Goal: Task Accomplishment & Management: Manage account settings

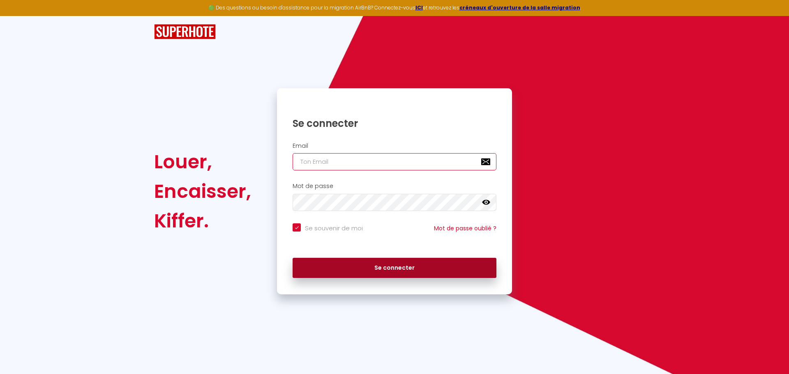
type input "[EMAIL_ADDRESS][DOMAIN_NAME]"
click at [362, 269] on button "Se connecter" at bounding box center [394, 268] width 204 height 21
checkbox input "true"
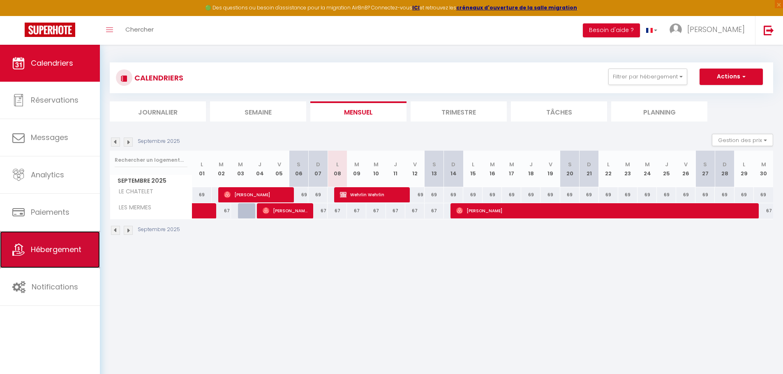
click at [35, 246] on span "Hébergement" at bounding box center [56, 249] width 51 height 10
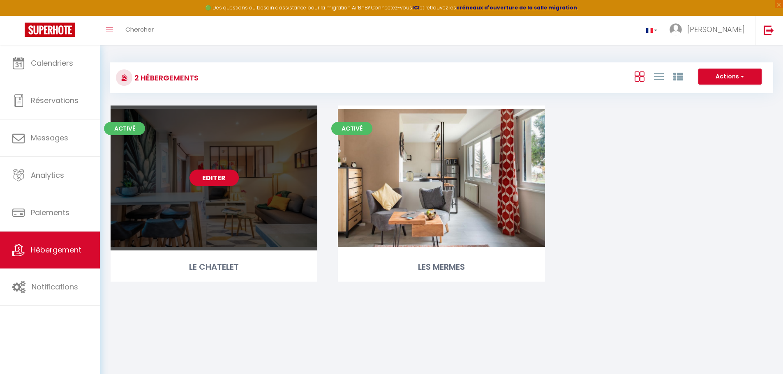
click at [228, 182] on link "Editer" at bounding box center [213, 178] width 49 height 16
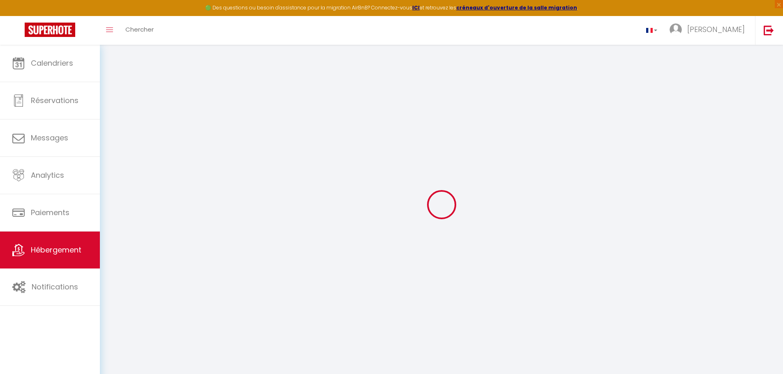
select select "+ 3 %"
select select "+ 16 %"
select select "462-24513374"
select select
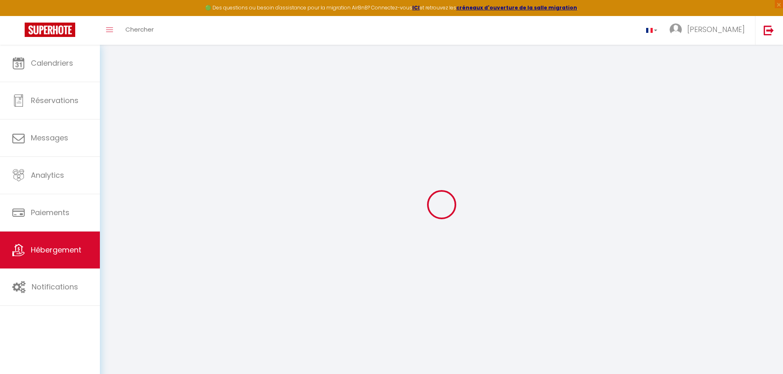
checkbox input "false"
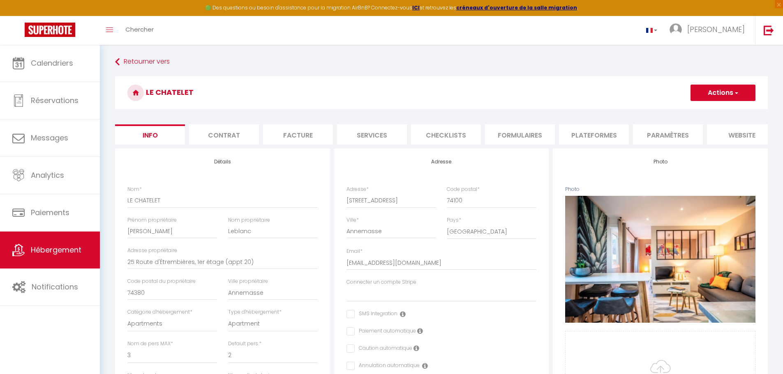
select select
checkbox input "false"
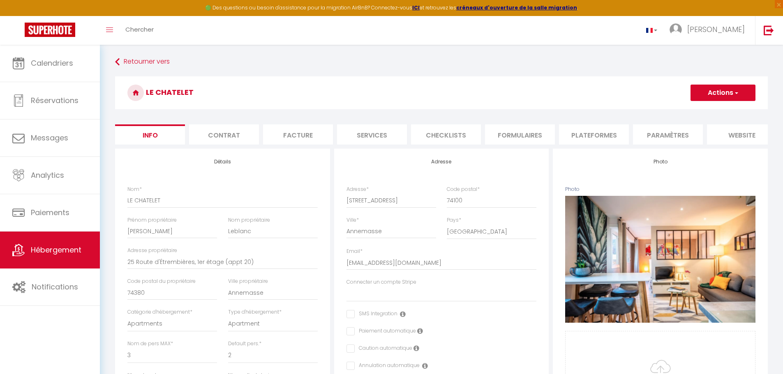
checkbox input "false"
click at [587, 137] on li "Plateformes" at bounding box center [594, 134] width 70 height 20
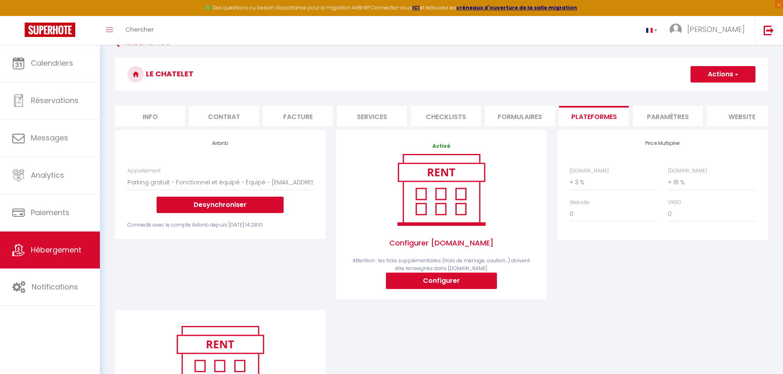
scroll to position [4, 0]
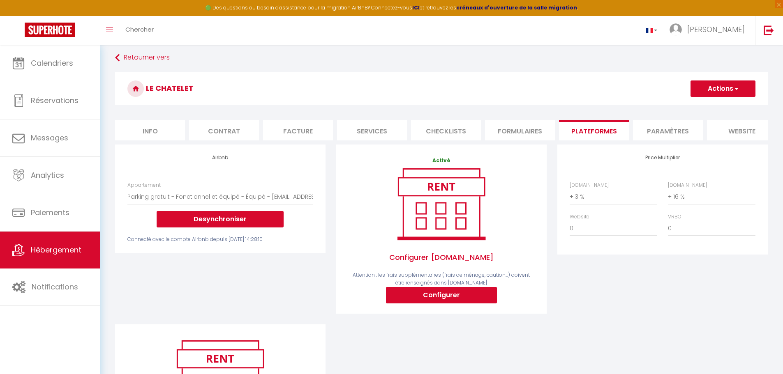
click at [729, 134] on li "website" at bounding box center [742, 130] width 70 height 20
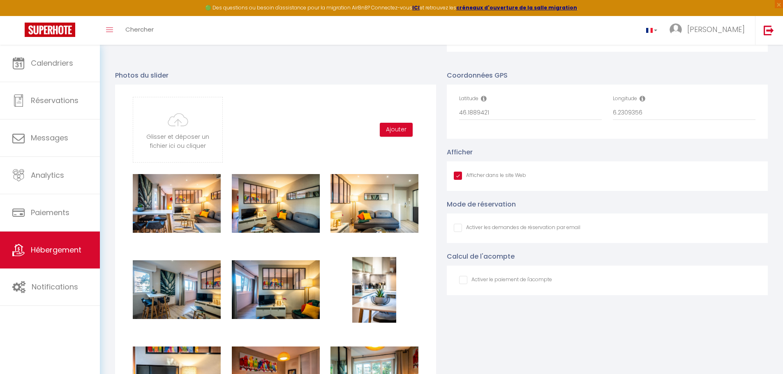
scroll to position [867, 0]
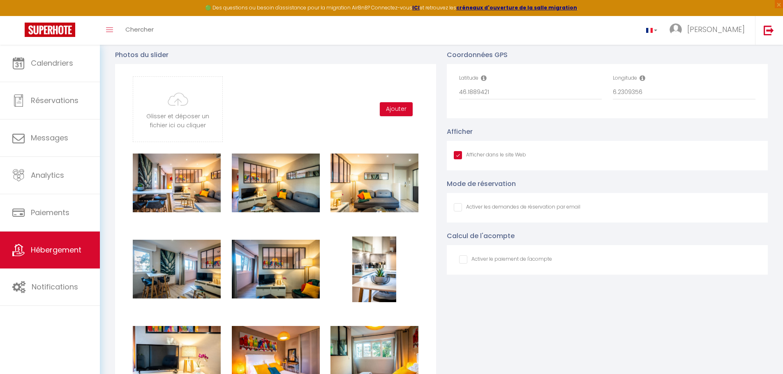
click at [459, 212] on input "Afficher dans le site Web" at bounding box center [517, 207] width 127 height 8
checkbox input "true"
checkbox input "false"
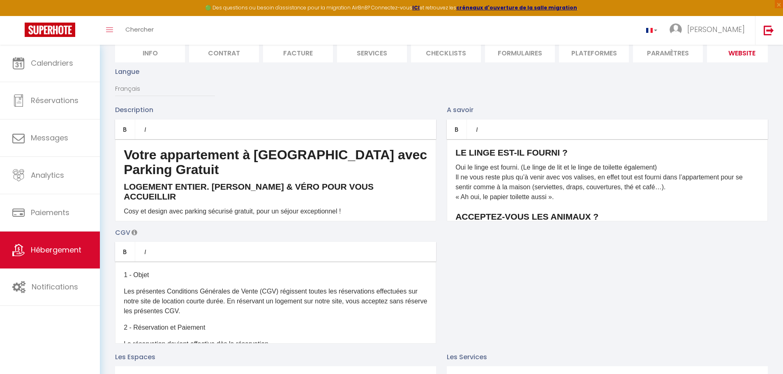
scroll to position [0, 0]
click at [389, 196] on h4 "LOGEMENT ENTIER. [PERSON_NAME] & VÉRO POUR VOUS ACCUEILLIR" at bounding box center [276, 192] width 304 height 20
drag, startPoint x: 294, startPoint y: 209, endPoint x: 122, endPoint y: 203, distance: 172.2
click at [122, 203] on div "Votre appartement à [GEOGRAPHIC_DATA] avec Parking Gratuit LOGEMENT ENTIER. [PE…" at bounding box center [275, 180] width 321 height 82
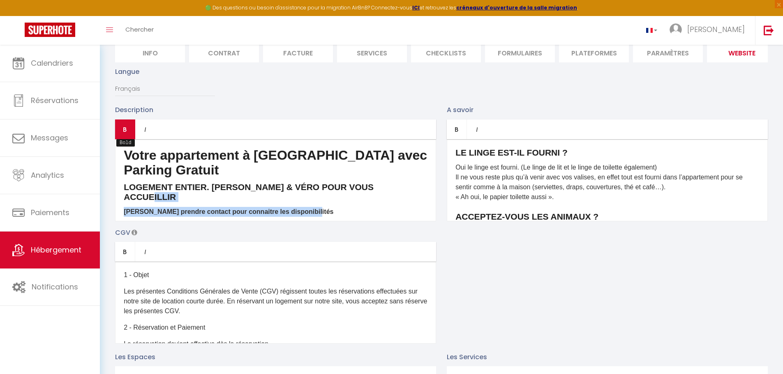
click at [127, 132] on link "Bold" at bounding box center [125, 130] width 20 height 20
click at [152, 207] on p "​[PERSON_NAME] prendre contact pour connaitre les disponibilités" at bounding box center [276, 212] width 304 height 10
click at [145, 209] on strong "​[PERSON_NAME] prendre contact pour connaitre les disponibilités" at bounding box center [229, 211] width 210 height 7
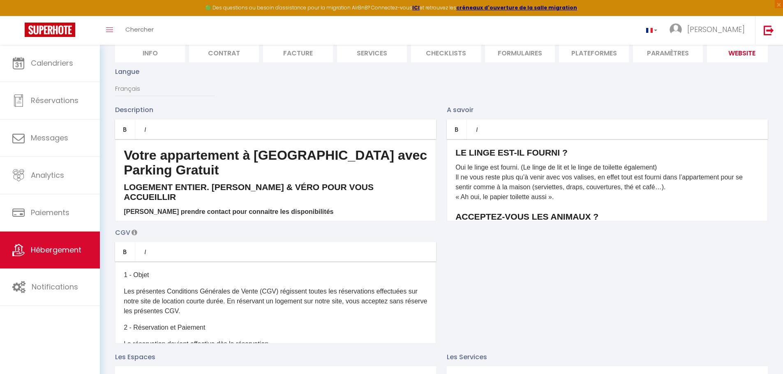
click at [147, 210] on strong "​[PERSON_NAME] prendre contact pour connaitre les disponibilités" at bounding box center [229, 211] width 210 height 7
click at [123, 207] on div "Votre appartement à [GEOGRAPHIC_DATA] avec Parking Gratuit LOGEMENT ENTIER. [PE…" at bounding box center [275, 180] width 321 height 82
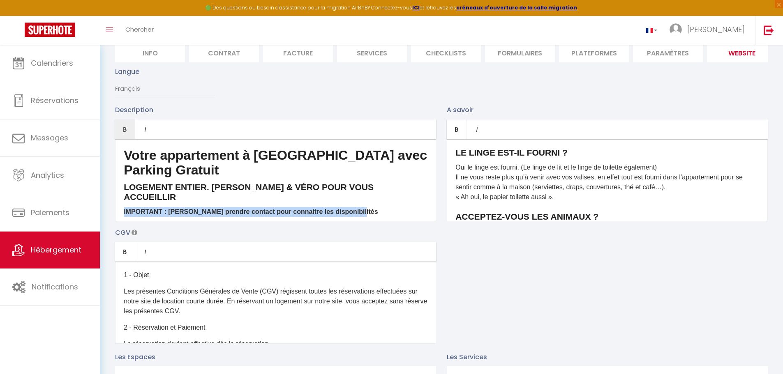
drag, startPoint x: 348, startPoint y: 208, endPoint x: 112, endPoint y: 211, distance: 235.4
click at [112, 211] on div "Description Bold Italic Rich text editor Votre appartement à 10 mn de [GEOGRAPH…" at bounding box center [276, 163] width 332 height 116
copy strong "IMPORTANT : ​[PERSON_NAME] prendre contact pour connaitre les disponibilités"
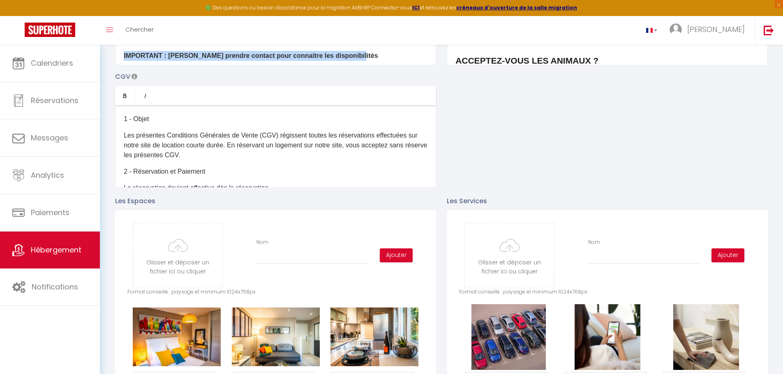
scroll to position [33, 0]
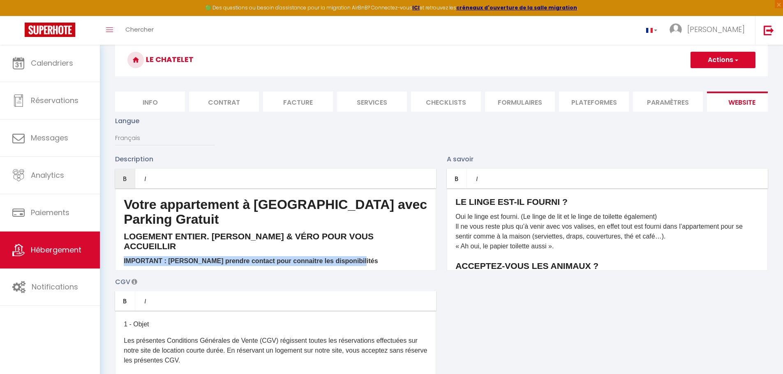
click at [740, 54] on button "Actions" at bounding box center [722, 60] width 65 height 16
click at [718, 77] on input "Enregistrer" at bounding box center [713, 78] width 30 height 8
checkbox input "true"
checkbox input "false"
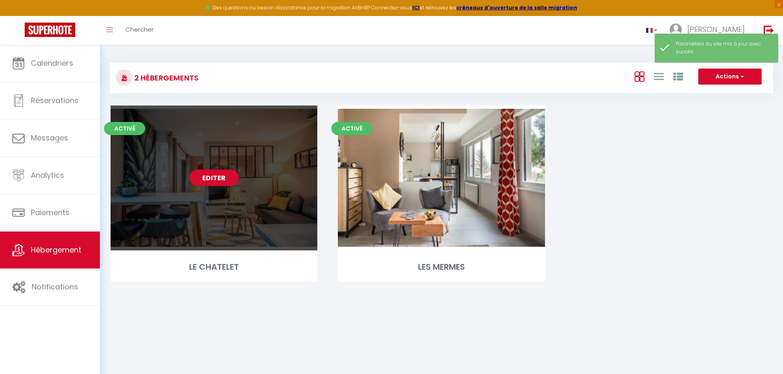
click at [246, 193] on div "Editer" at bounding box center [214, 178] width 207 height 145
click at [220, 173] on link "Editer" at bounding box center [213, 178] width 49 height 16
select select "3"
select select "2"
select select "1"
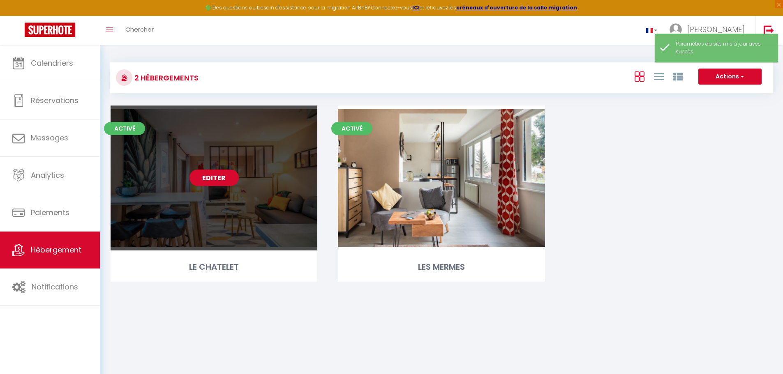
select select "1"
select select "28"
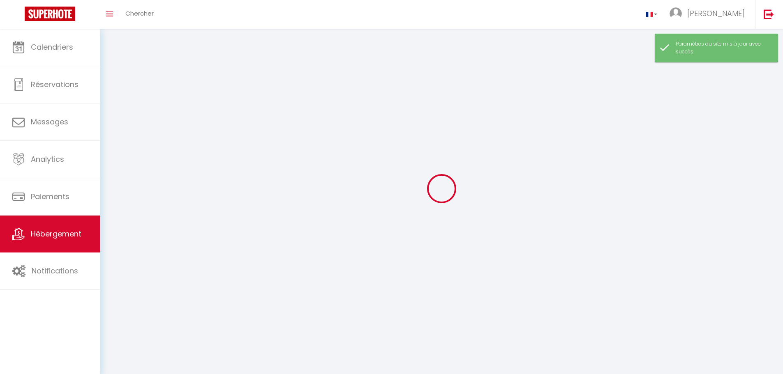
select select
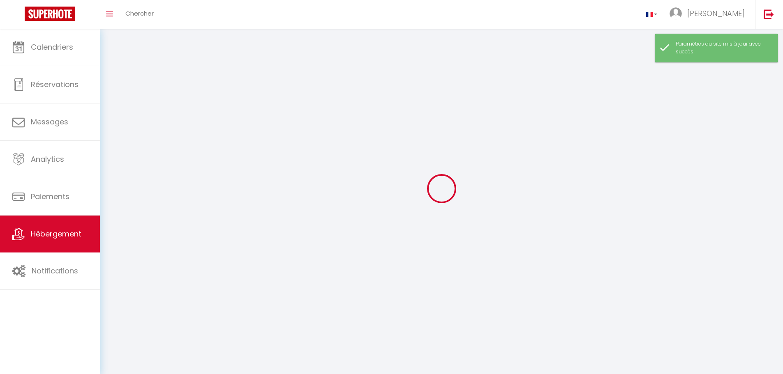
select select
checkbox input "false"
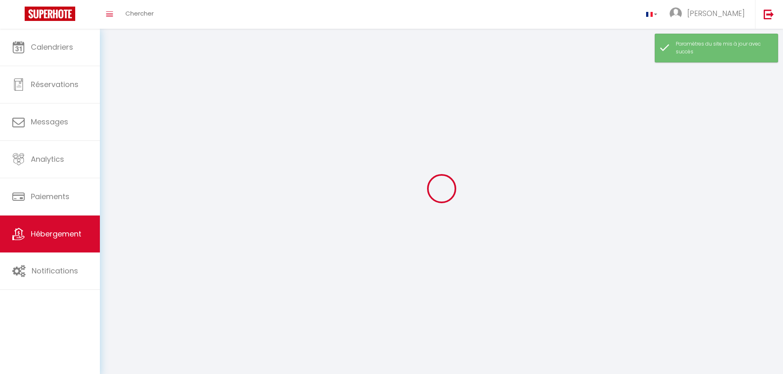
select select
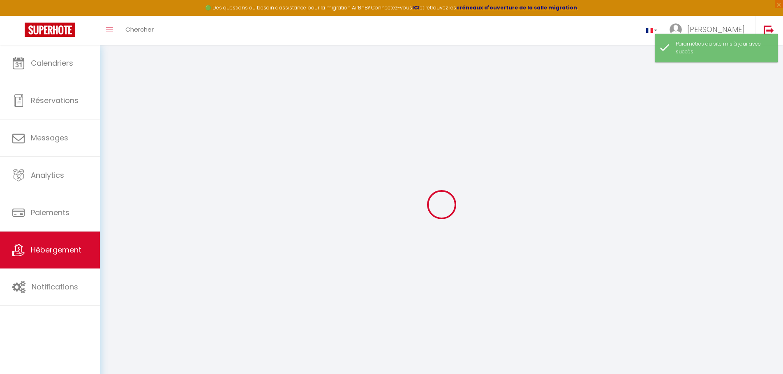
select select
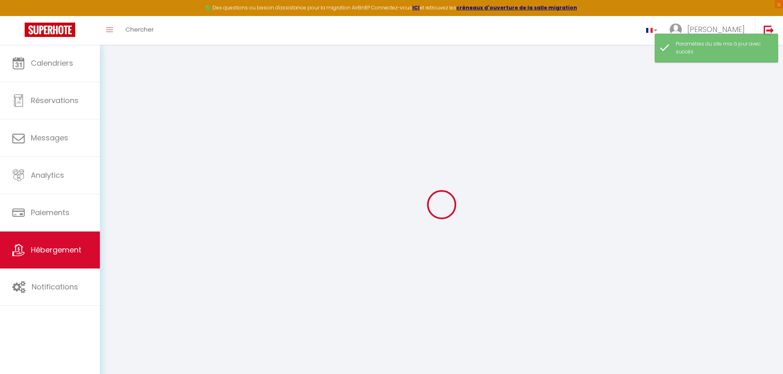
select select
checkbox input "false"
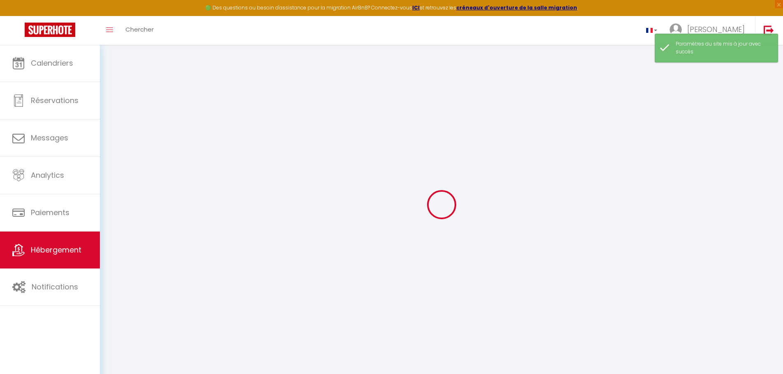
select select
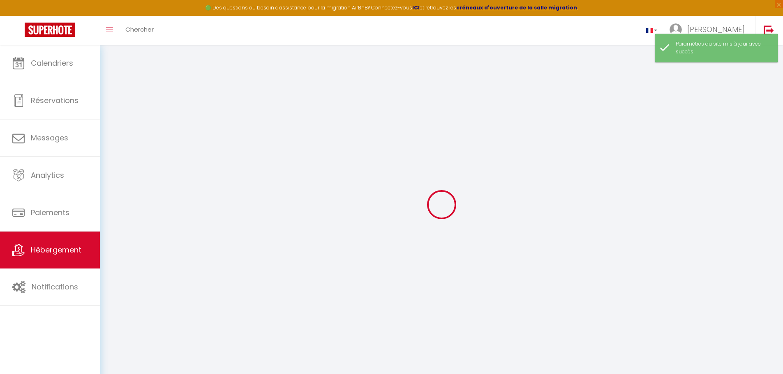
select select
checkbox input "false"
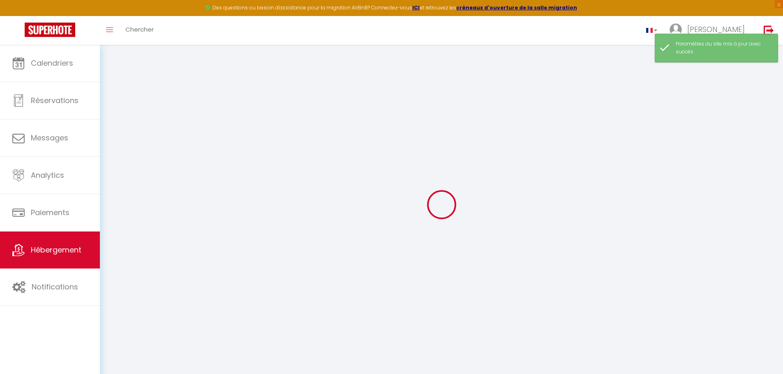
checkbox input "false"
select select
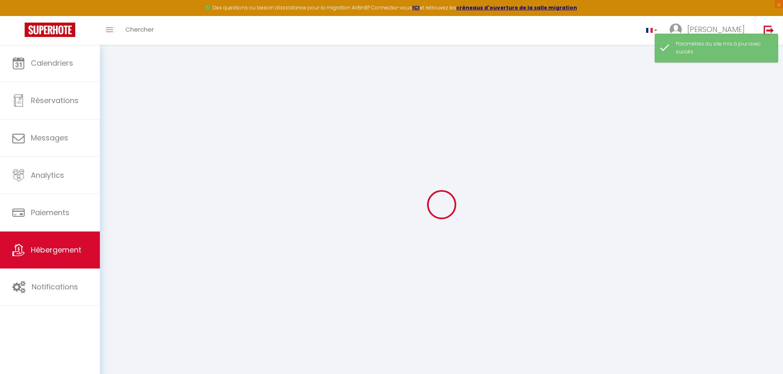
select select
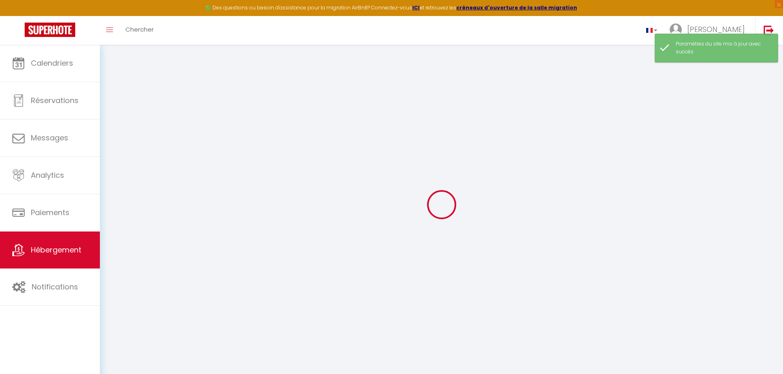
checkbox input "false"
select select
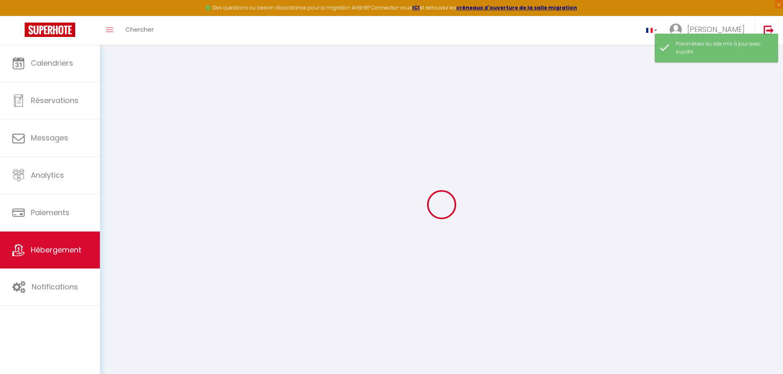
select select
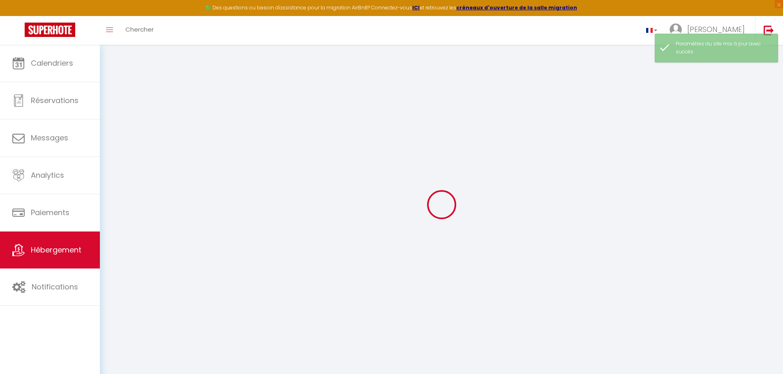
select select
checkbox input "false"
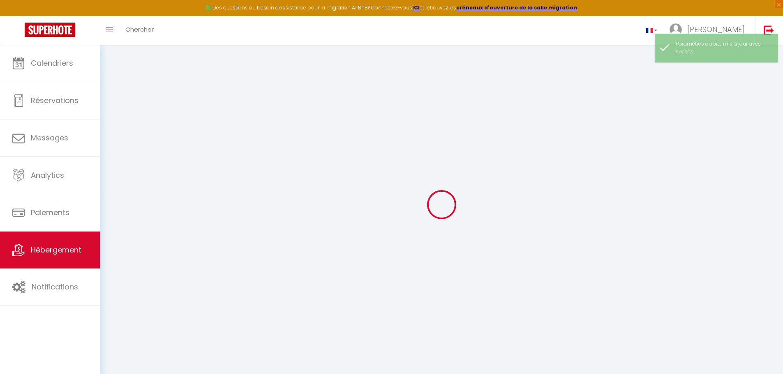
checkbox input "false"
select select
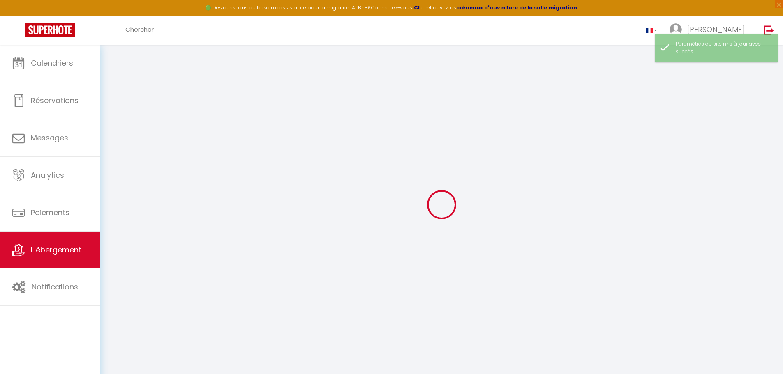
select select
checkbox input "false"
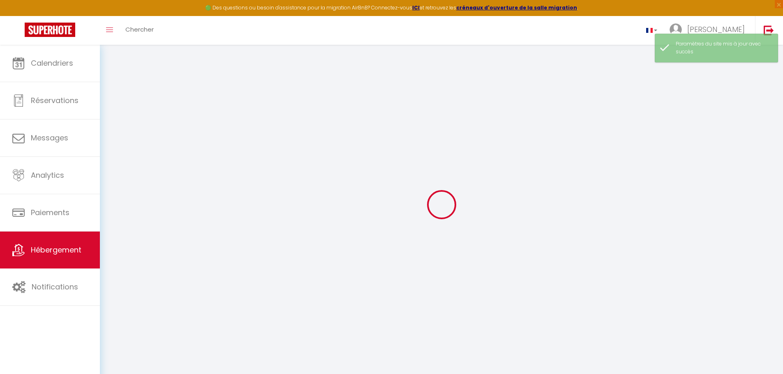
checkbox input "false"
select select
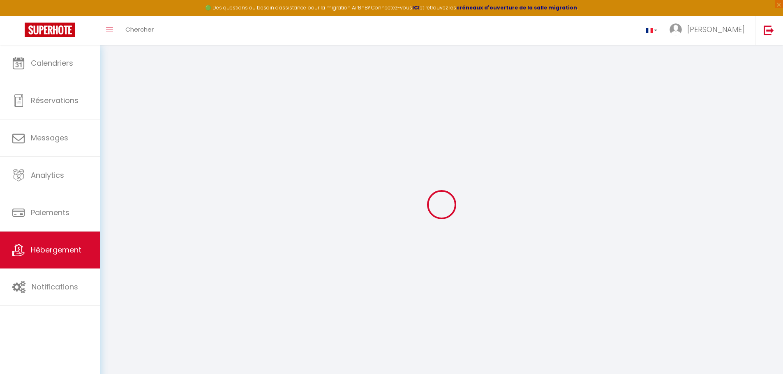
type input "LE CHATELET"
type input "[PERSON_NAME]"
type input "Leblanc"
type input "25 Route d'Étrembières, 1er étage (appt 20)"
type input "74380"
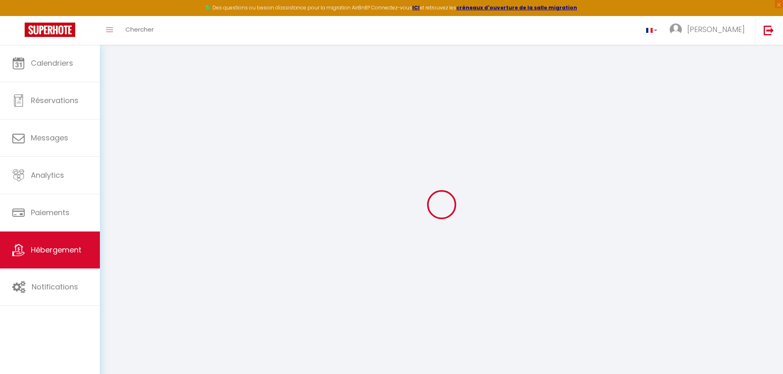
type input "Annemasse"
type input "65"
type input "15"
type input "40"
type input "1.00"
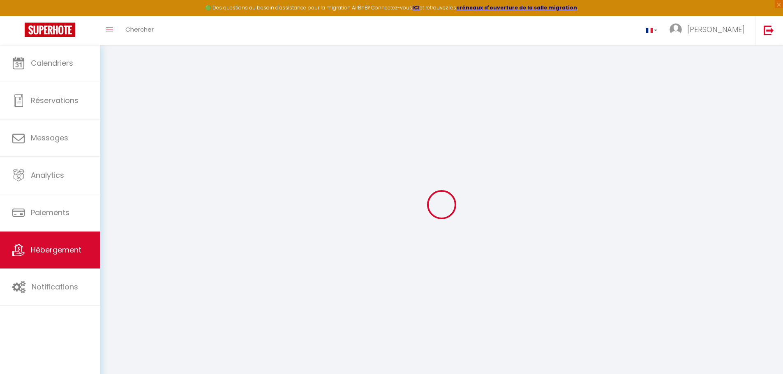
type input "250"
select select
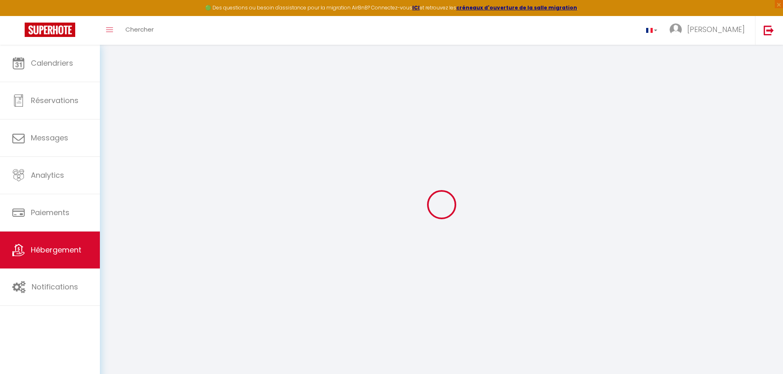
select select
type input "[STREET_ADDRESS]"
type input "74100"
type input "Annemasse"
type input "[EMAIL_ADDRESS][DOMAIN_NAME]"
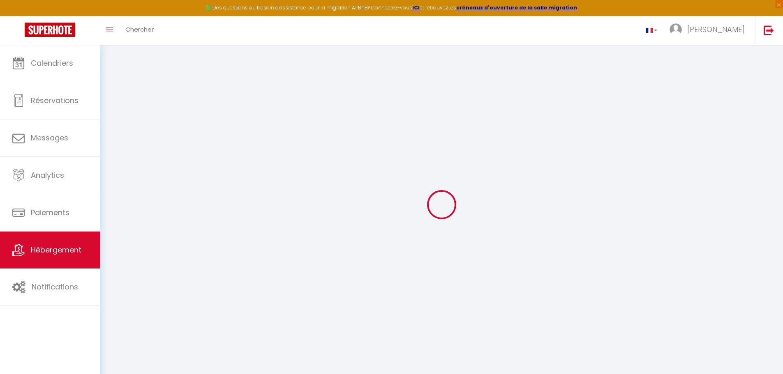
select select
checkbox input "false"
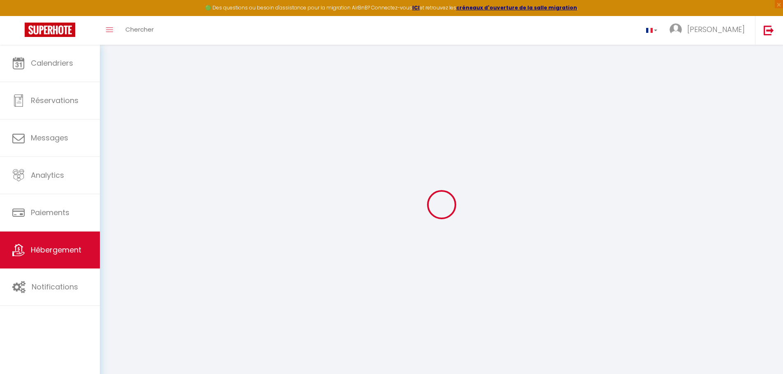
select select
type input "0"
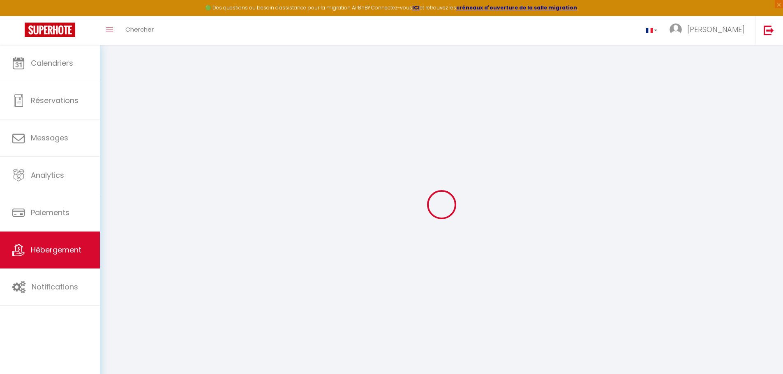
type input "0"
select select
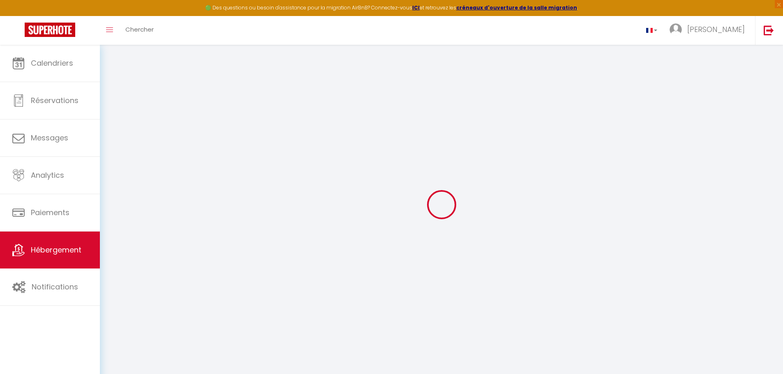
select select
checkbox input "false"
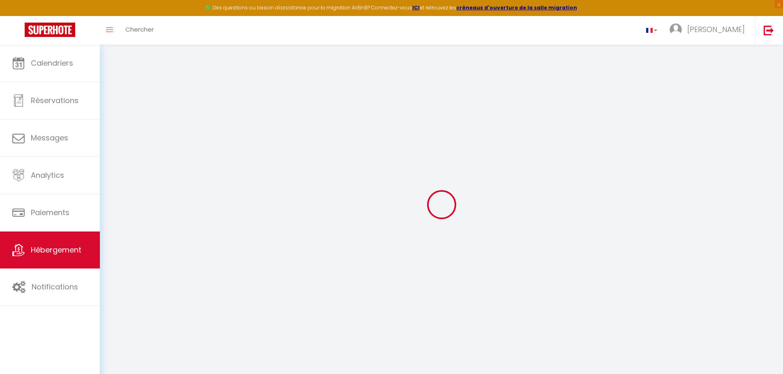
checkbox input "false"
select select
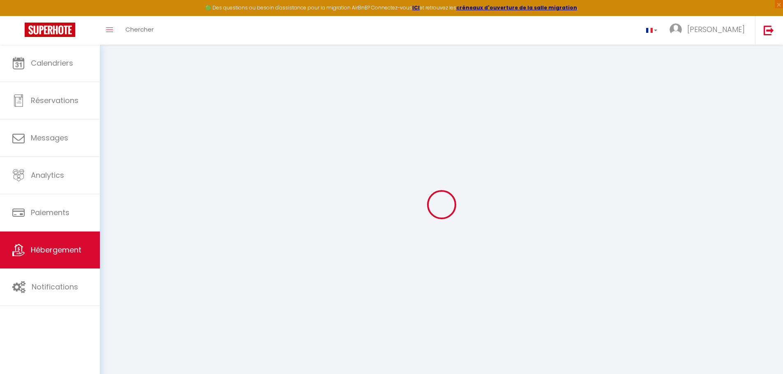
select select
checkbox input "false"
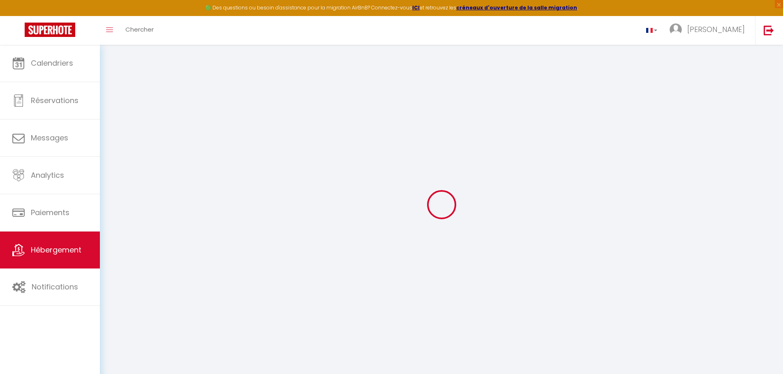
checkbox input "false"
select select
checkbox input "false"
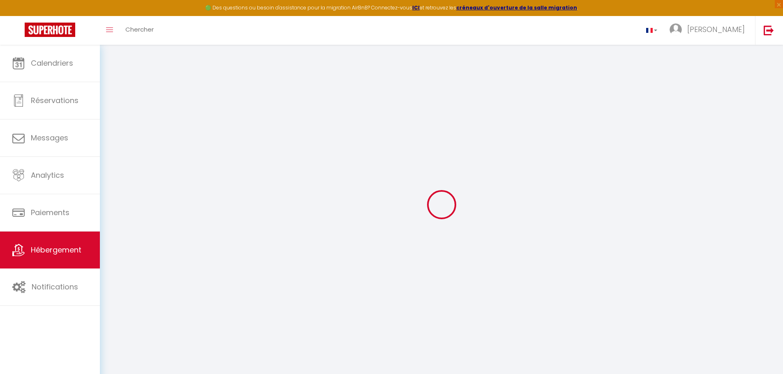
checkbox input "false"
select select "18:00"
select select "00:00"
select select "10:00"
select select "30"
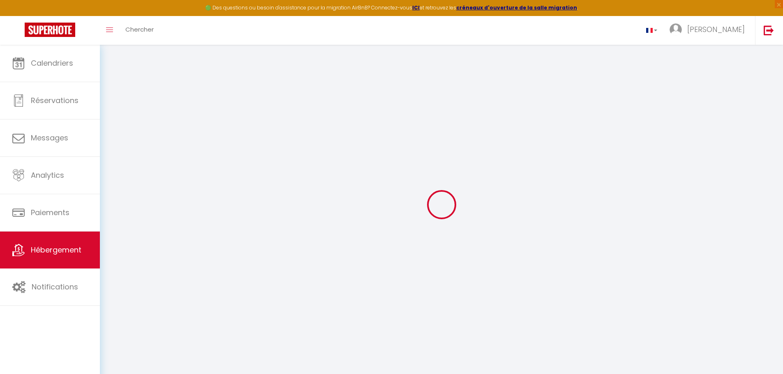
select select
checkbox input "false"
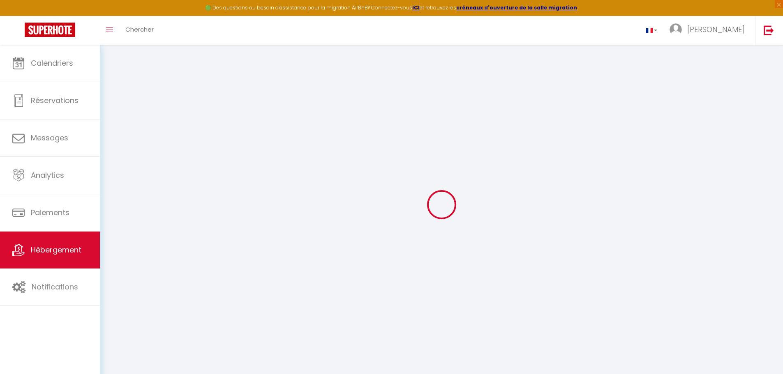
checkbox input "false"
select select
checkbox input "false"
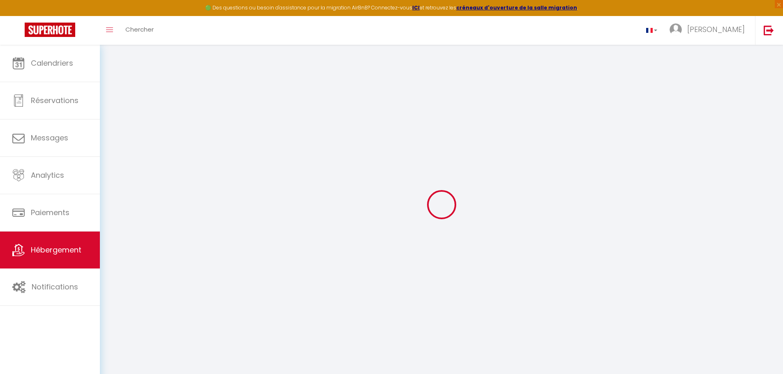
checkbox input "false"
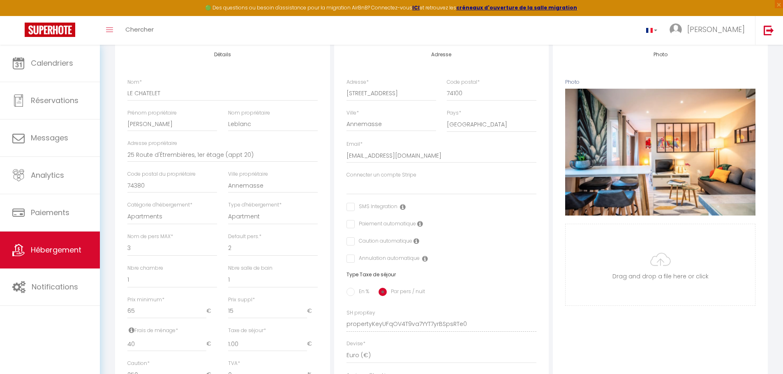
scroll to position [41, 0]
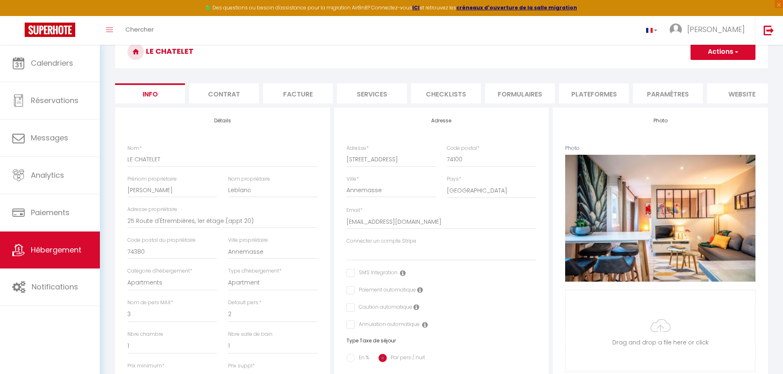
click at [601, 95] on li "Plateformes" at bounding box center [594, 93] width 70 height 20
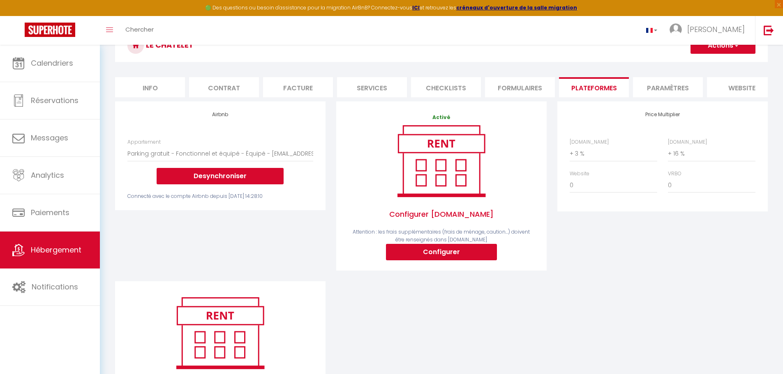
scroll to position [41, 0]
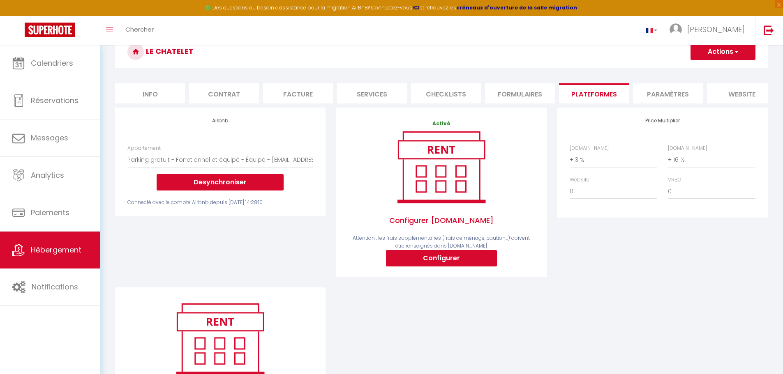
click at [645, 91] on li "Paramètres" at bounding box center [668, 93] width 70 height 20
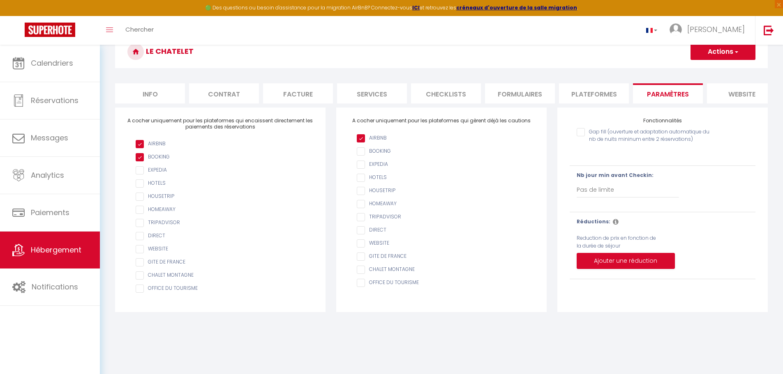
click at [741, 94] on li "website" at bounding box center [742, 93] width 70 height 20
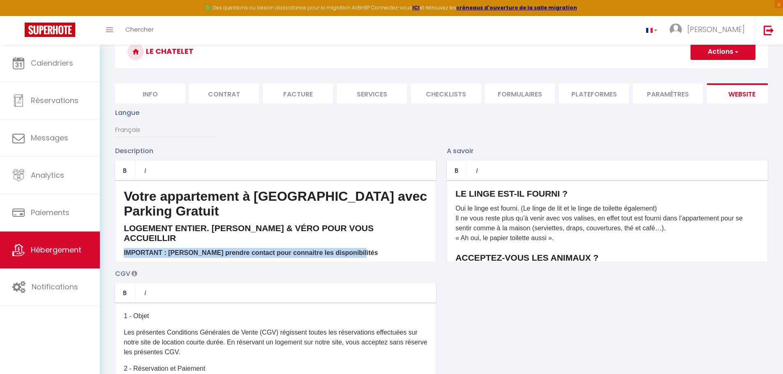
drag, startPoint x: 349, startPoint y: 251, endPoint x: 102, endPoint y: 251, distance: 246.9
copy strong "IMPORTANT : ​[PERSON_NAME] prendre contact pour connaitre les disponibilités"
click at [736, 51] on span "button" at bounding box center [735, 52] width 5 height 8
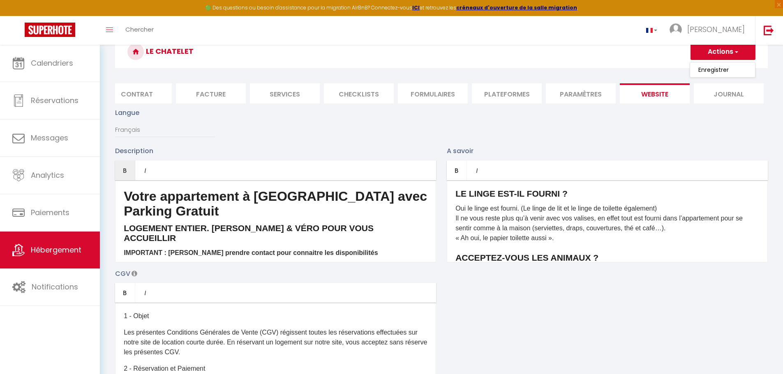
click at [717, 96] on li "Journal" at bounding box center [728, 93] width 70 height 20
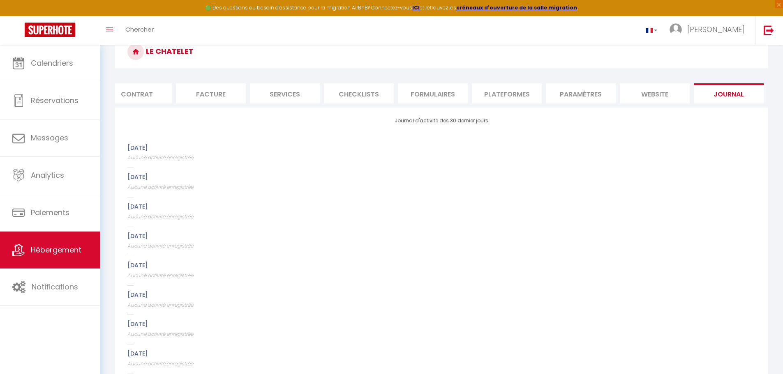
click at [663, 96] on li "website" at bounding box center [654, 93] width 70 height 20
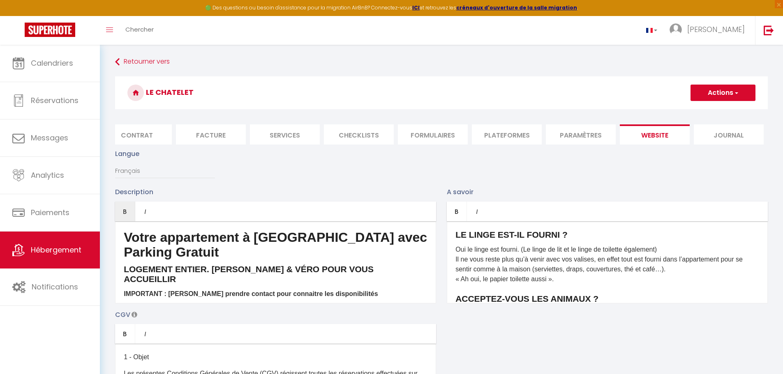
click at [728, 90] on button "Actions" at bounding box center [722, 93] width 65 height 16
click at [717, 108] on input "Enregistrer" at bounding box center [713, 111] width 30 height 8
checkbox input "true"
checkbox input "false"
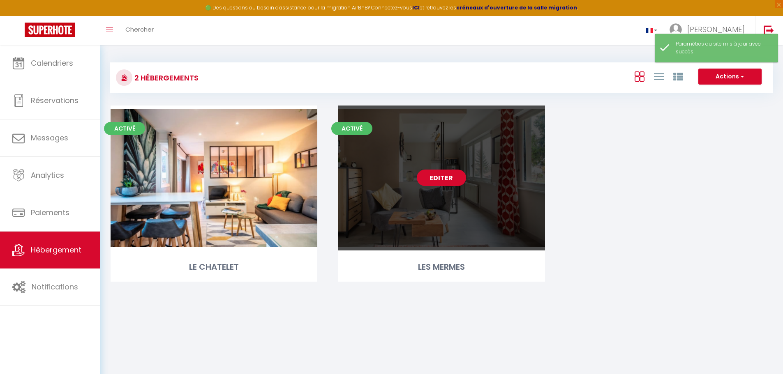
click at [447, 181] on link "Editer" at bounding box center [441, 178] width 49 height 16
select select "3"
select select "2"
select select "1"
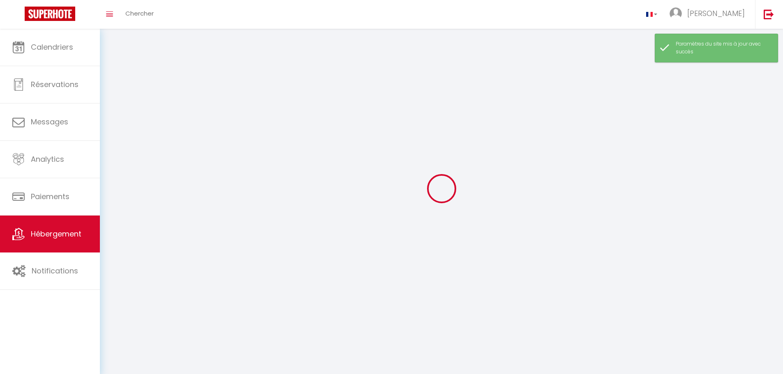
select select
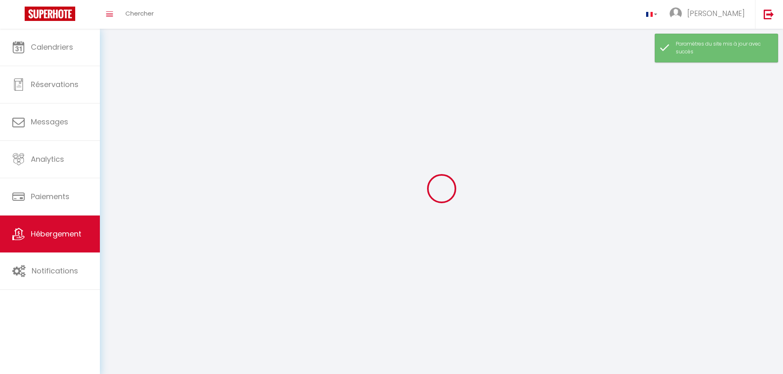
select select
checkbox input "false"
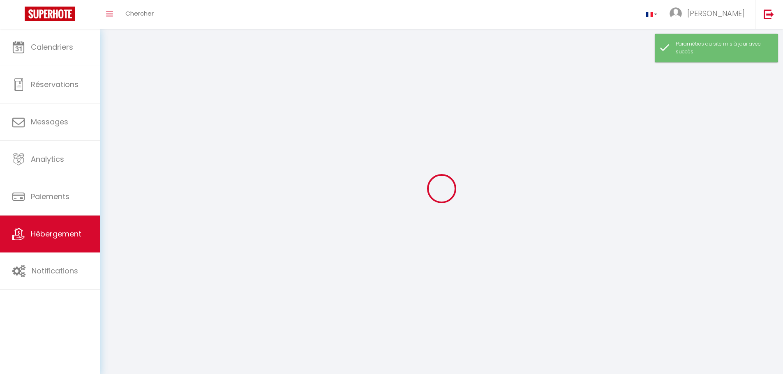
select select
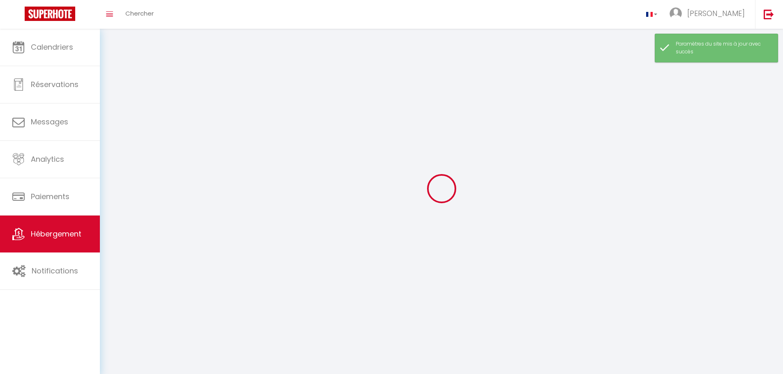
select select
checkbox input "false"
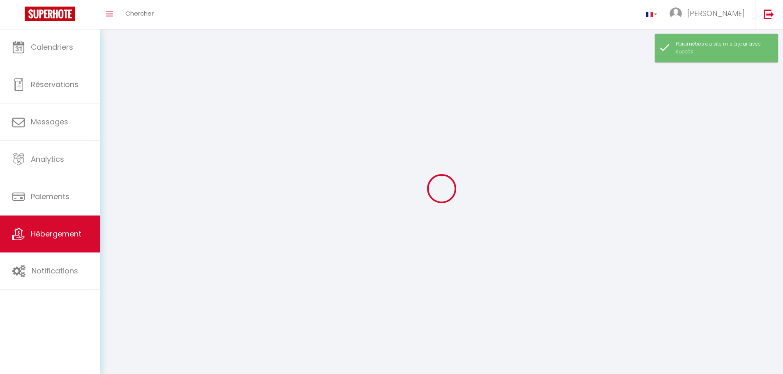
checkbox input "false"
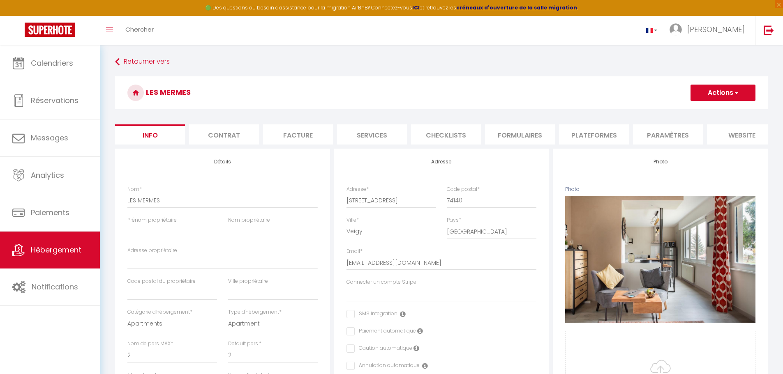
click at [746, 136] on li "website" at bounding box center [742, 134] width 70 height 20
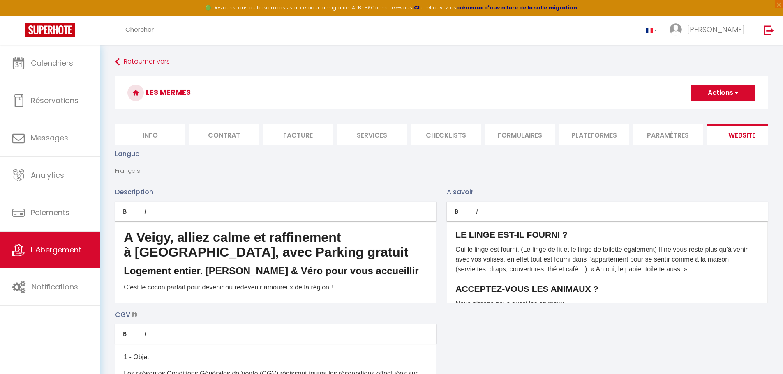
click at [377, 276] on h3 "Logement entier. [PERSON_NAME] & Véro pour vous accueillir" at bounding box center [276, 271] width 304 height 13
click at [738, 94] on span "button" at bounding box center [735, 93] width 5 height 8
click at [718, 110] on input "Enregistrer" at bounding box center [713, 111] width 30 height 8
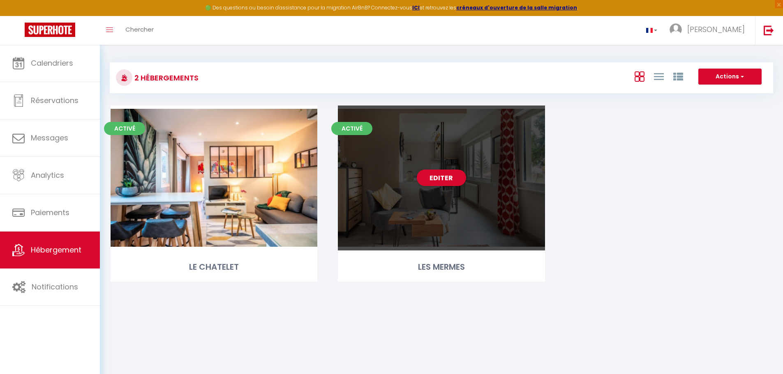
click at [424, 169] on div "Editer" at bounding box center [441, 178] width 207 height 145
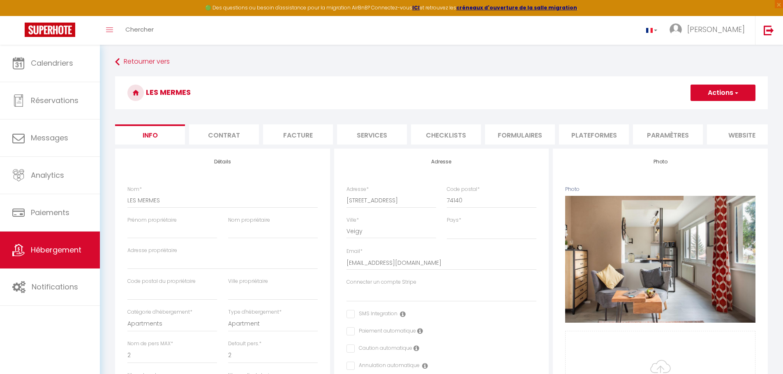
click at [723, 134] on li "website" at bounding box center [742, 134] width 70 height 20
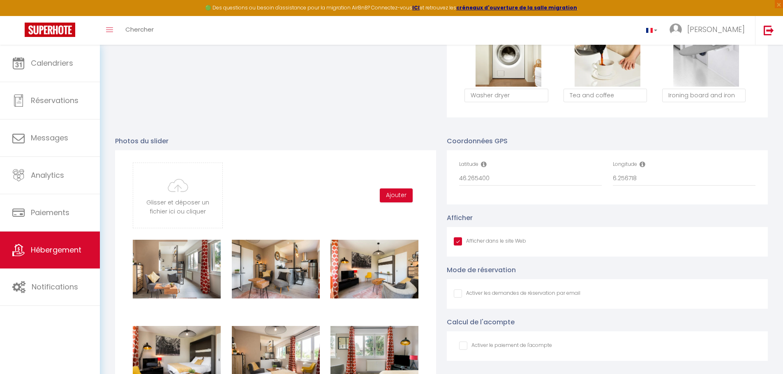
scroll to position [904, 0]
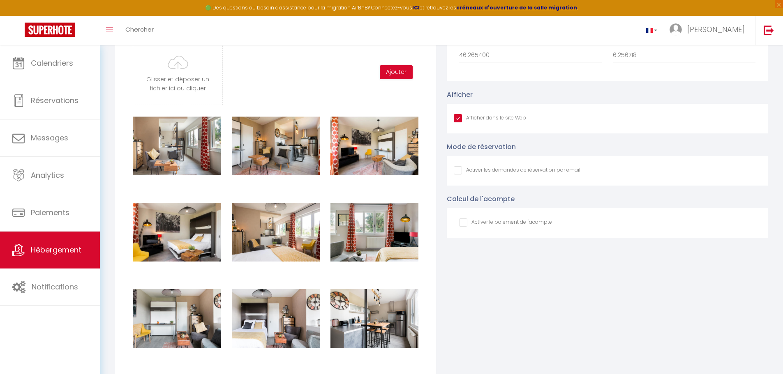
click at [456, 175] on input "Afficher dans le site Web" at bounding box center [517, 170] width 127 height 8
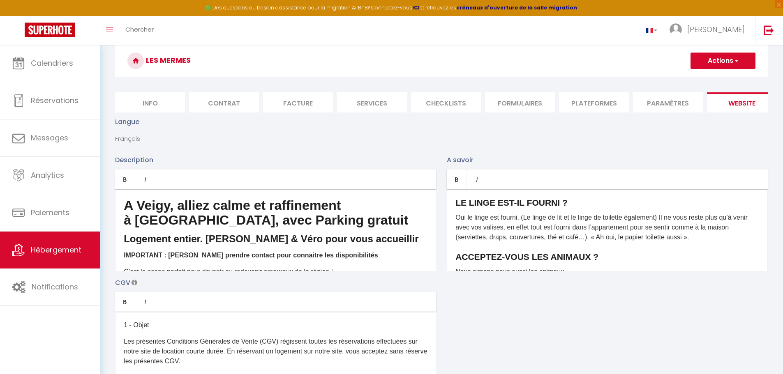
scroll to position [0, 0]
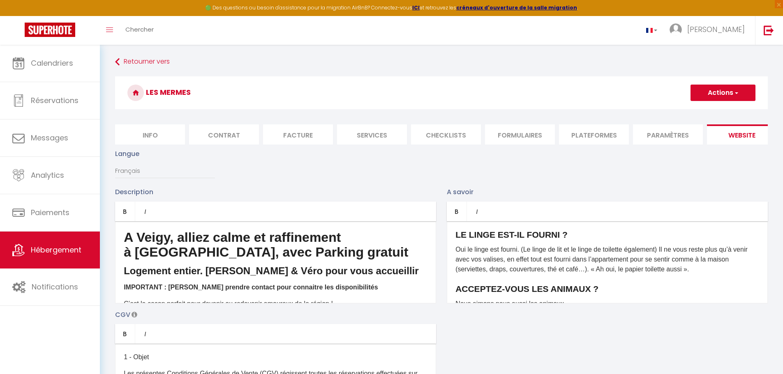
click at [738, 97] on button "Actions" at bounding box center [722, 93] width 65 height 16
click at [735, 114] on link "Enregistrer" at bounding box center [722, 111] width 65 height 11
click at [730, 95] on button "Actions" at bounding box center [722, 93] width 65 height 16
click at [709, 111] on input "Enregistrer" at bounding box center [713, 111] width 30 height 8
